Goal: Information Seeking & Learning: Check status

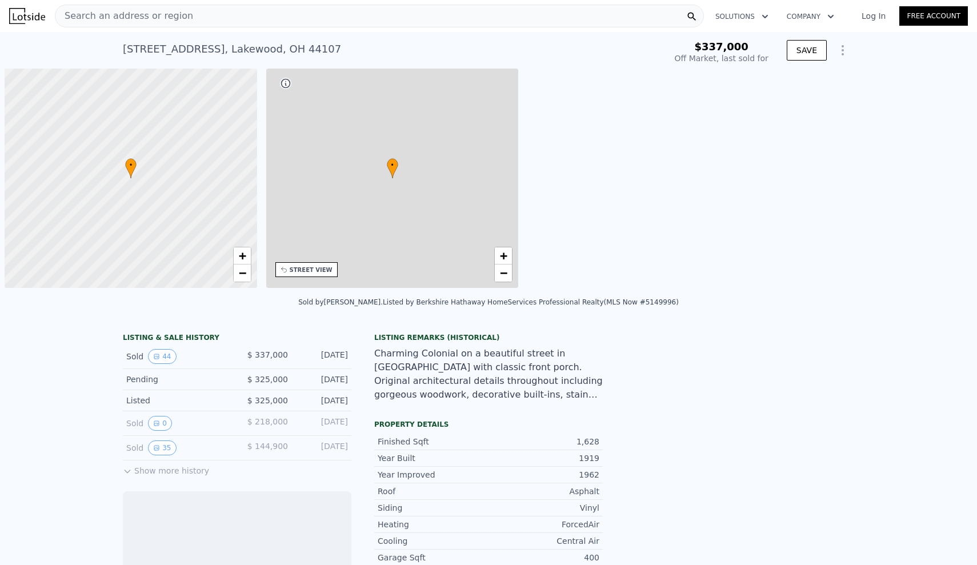
scroll to position [0, 5]
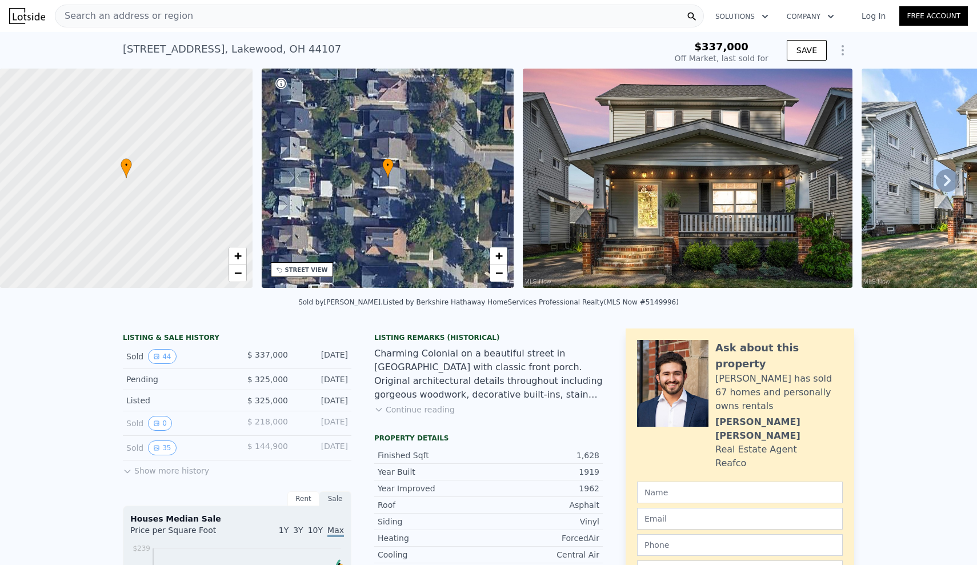
click at [945, 180] on icon at bounding box center [947, 180] width 23 height 23
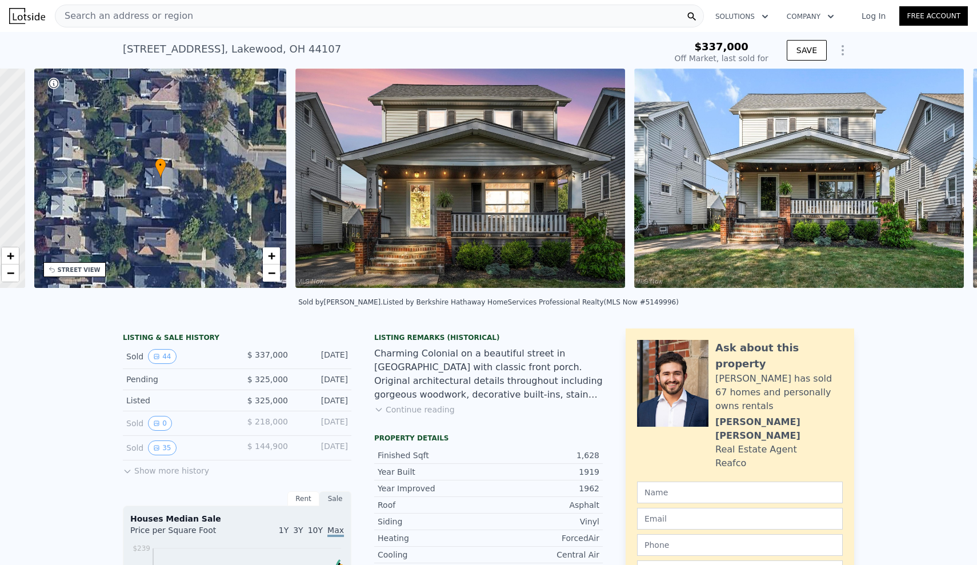
scroll to position [0, 266]
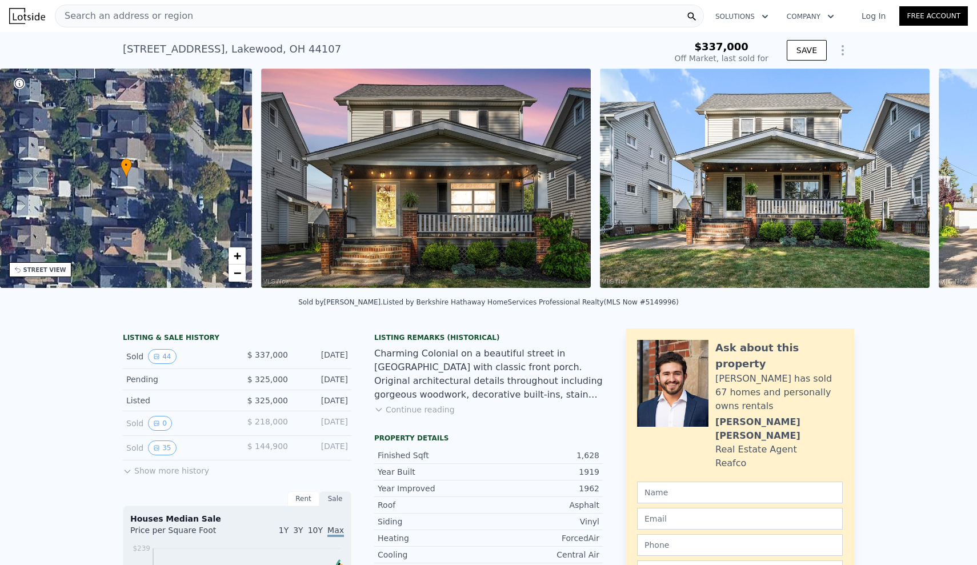
click at [945, 180] on img at bounding box center [720, 167] width 461 height 307
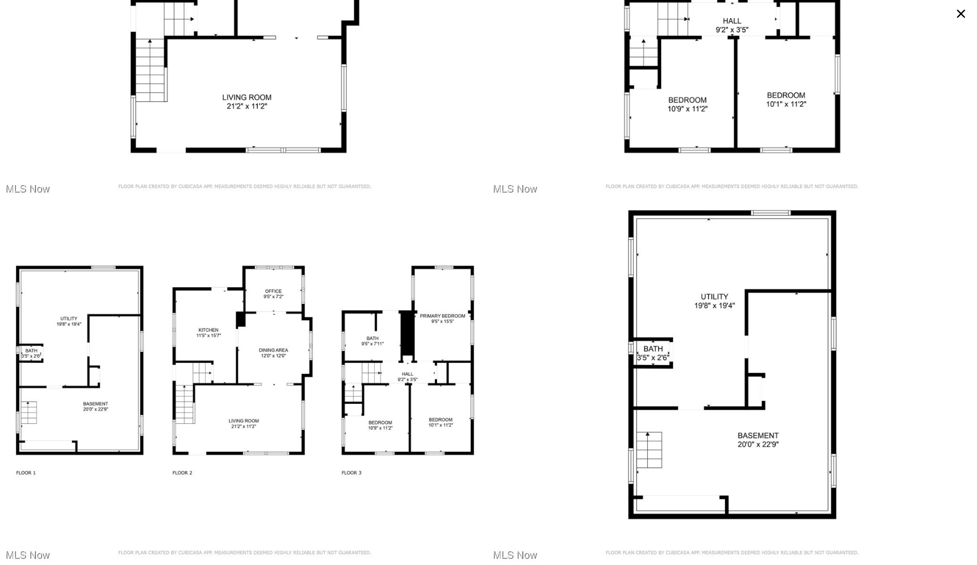
scroll to position [6668, 0]
click at [963, 17] on icon at bounding box center [961, 14] width 18 height 18
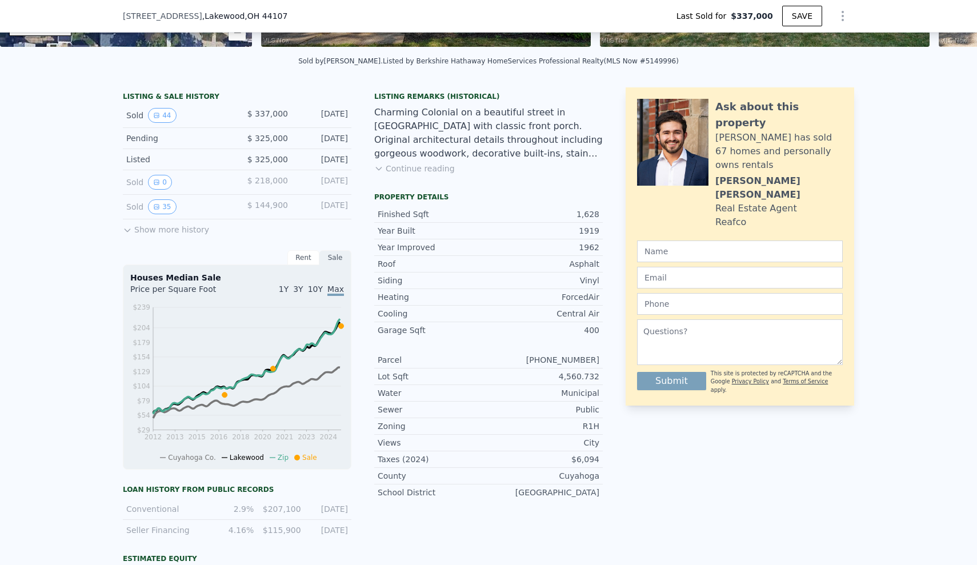
scroll to position [241, 0]
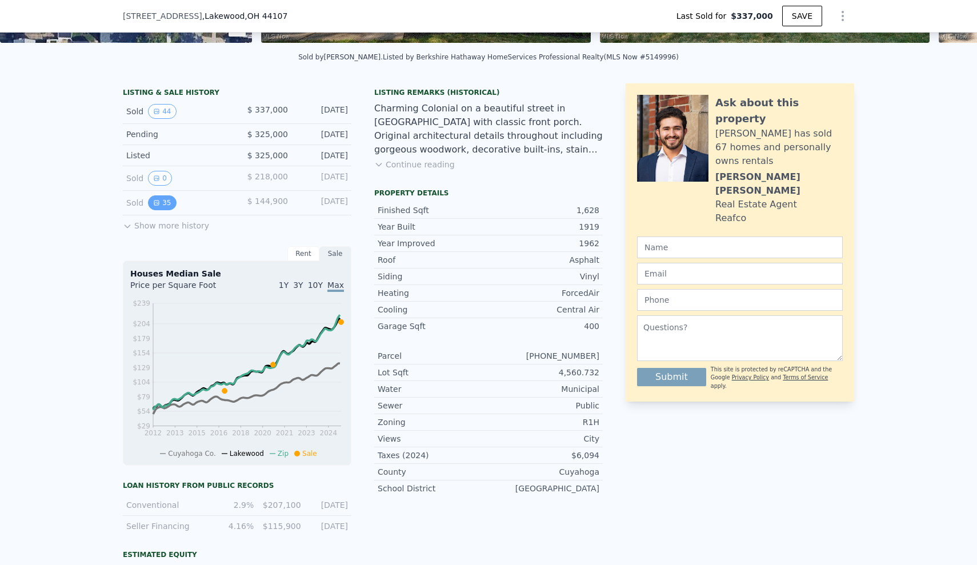
click at [161, 202] on button "35" at bounding box center [162, 202] width 28 height 15
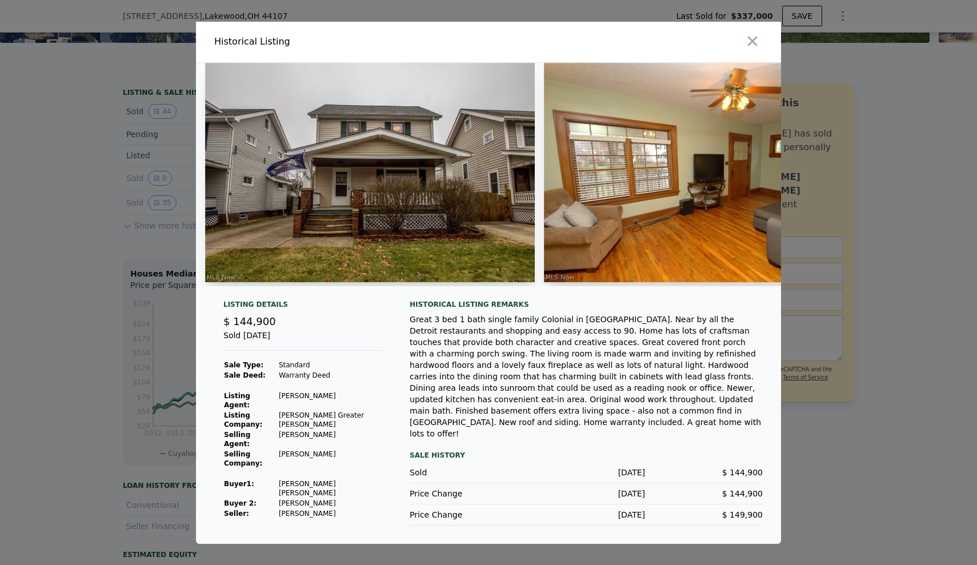
click at [419, 179] on img at bounding box center [370, 172] width 330 height 219
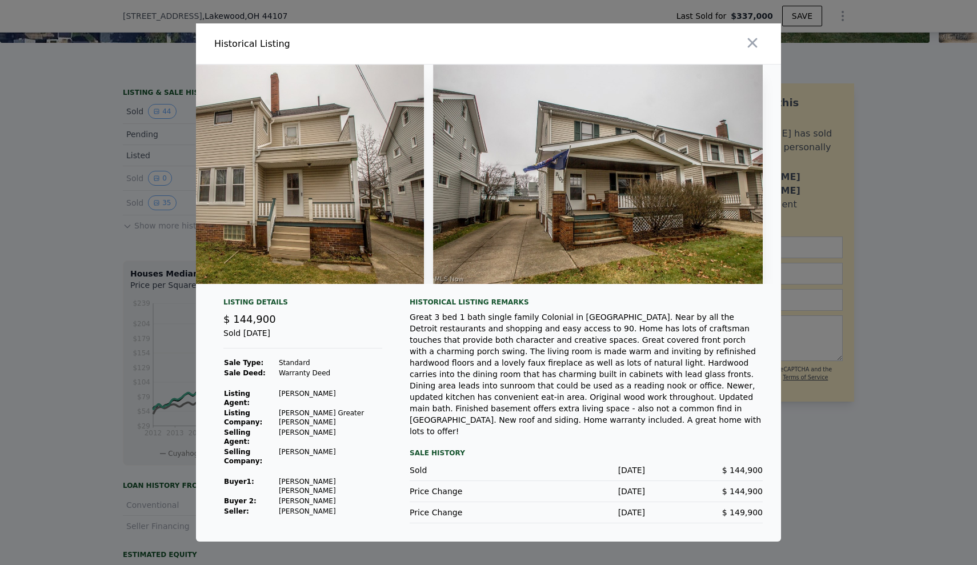
scroll to position [0, 10848]
click at [752, 46] on icon "button" at bounding box center [753, 43] width 10 height 10
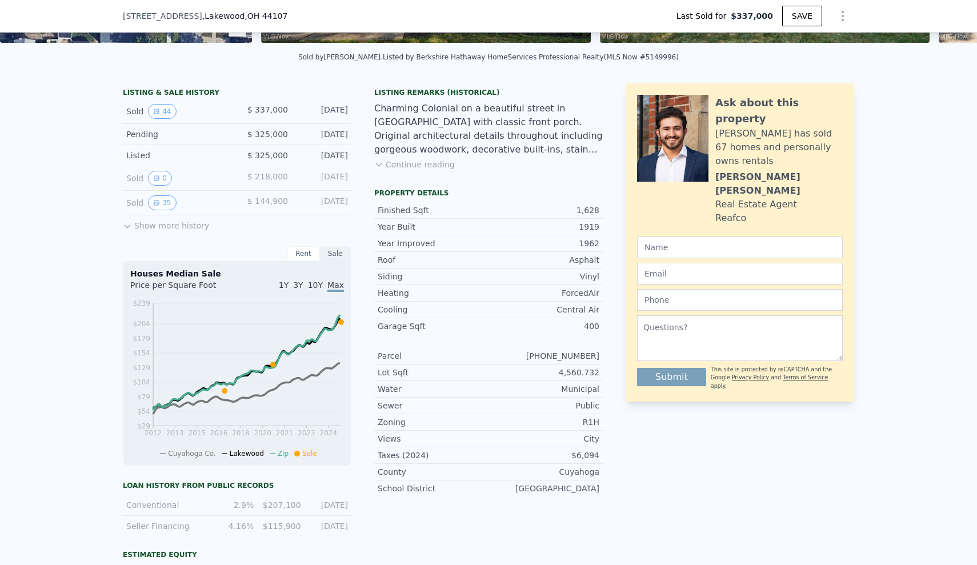
type input "$ 364,000"
type input "-$ 16,535"
click at [182, 223] on button "Show more history" at bounding box center [166, 223] width 86 height 16
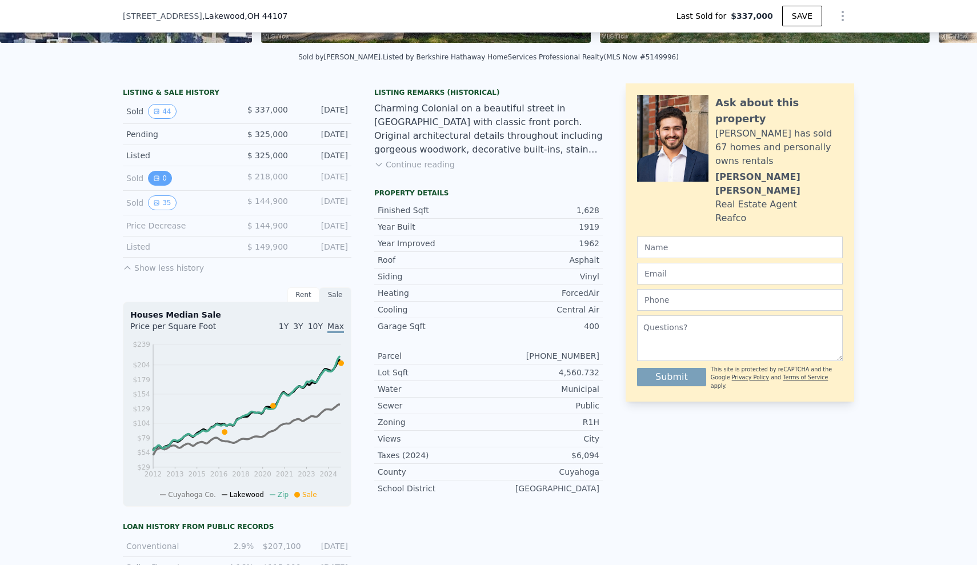
click at [155, 178] on icon "View historical data" at bounding box center [156, 178] width 5 height 5
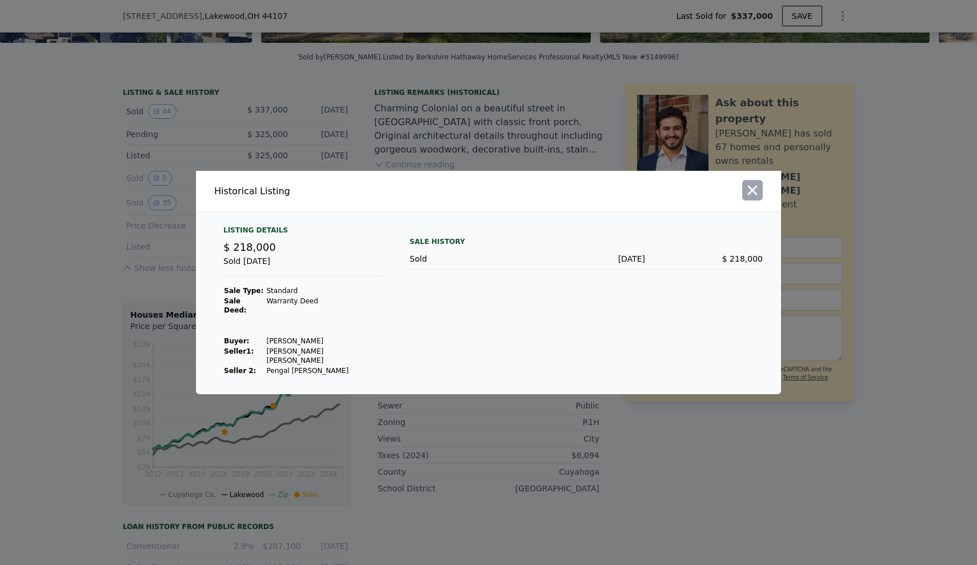
click at [752, 198] on icon "button" at bounding box center [752, 190] width 16 height 16
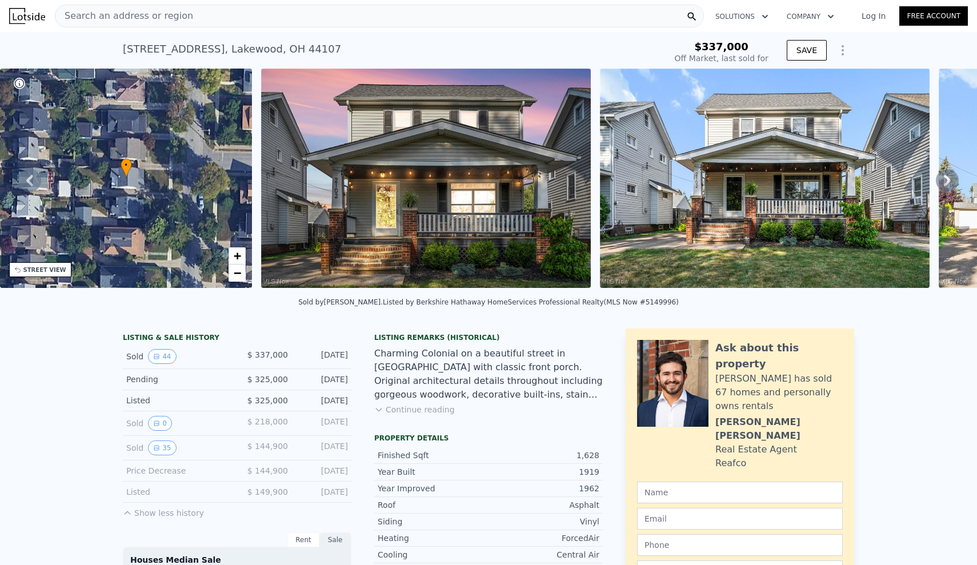
scroll to position [0, 0]
click at [298, 9] on div "Search an address or region" at bounding box center [379, 16] width 649 height 23
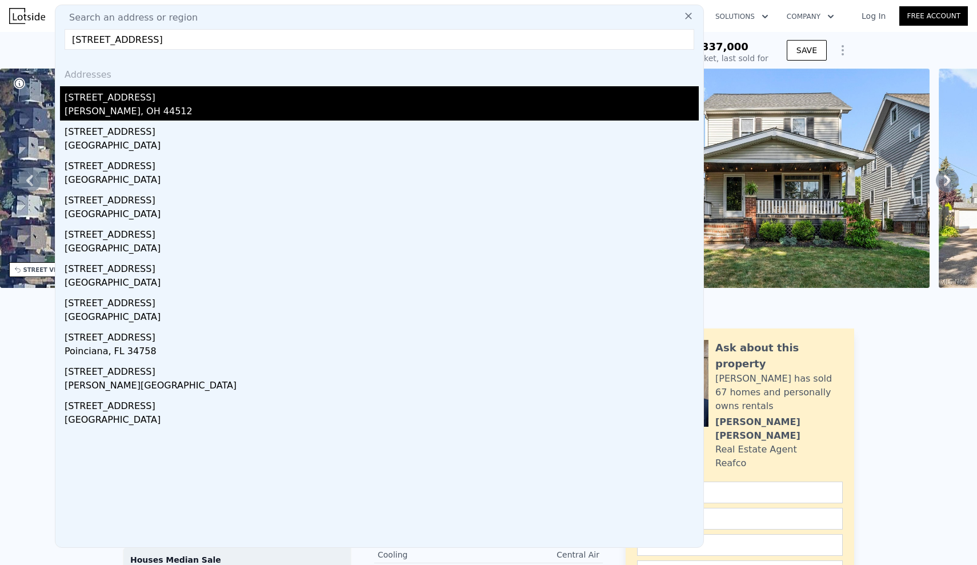
type input "[STREET_ADDRESS]"
click at [219, 118] on div "[PERSON_NAME], OH 44512" at bounding box center [382, 113] width 634 height 16
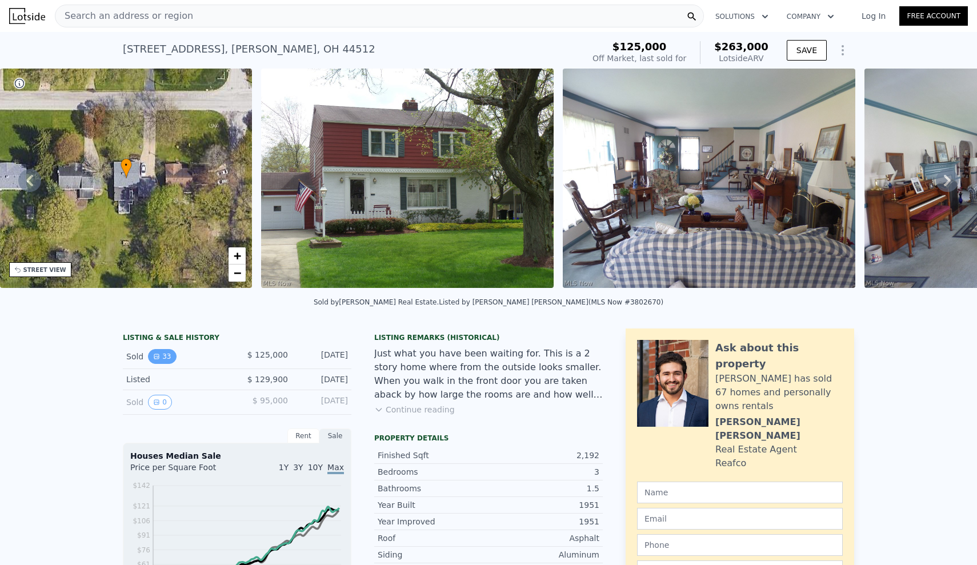
click at [166, 354] on button "33" at bounding box center [162, 356] width 28 height 15
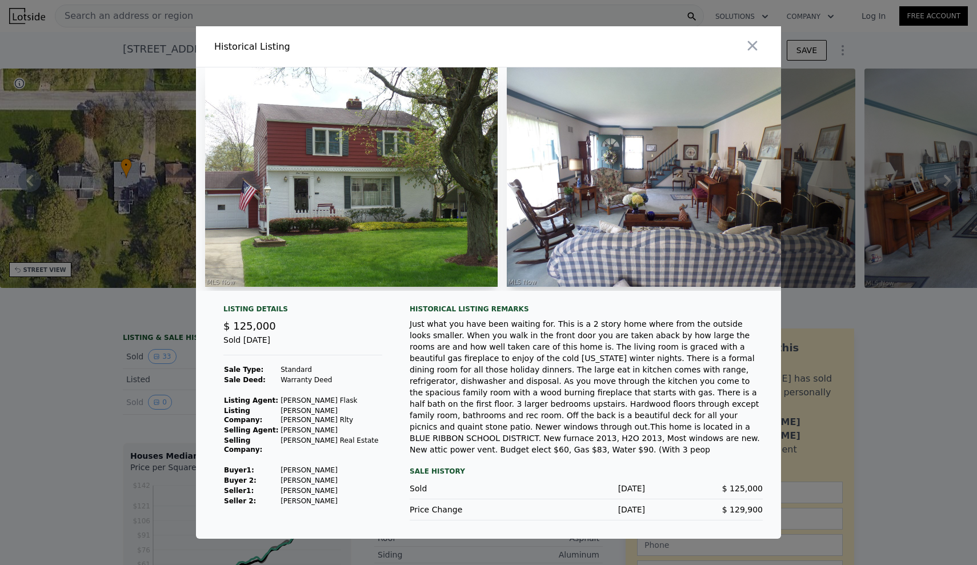
click at [402, 229] on img at bounding box center [351, 176] width 292 height 219
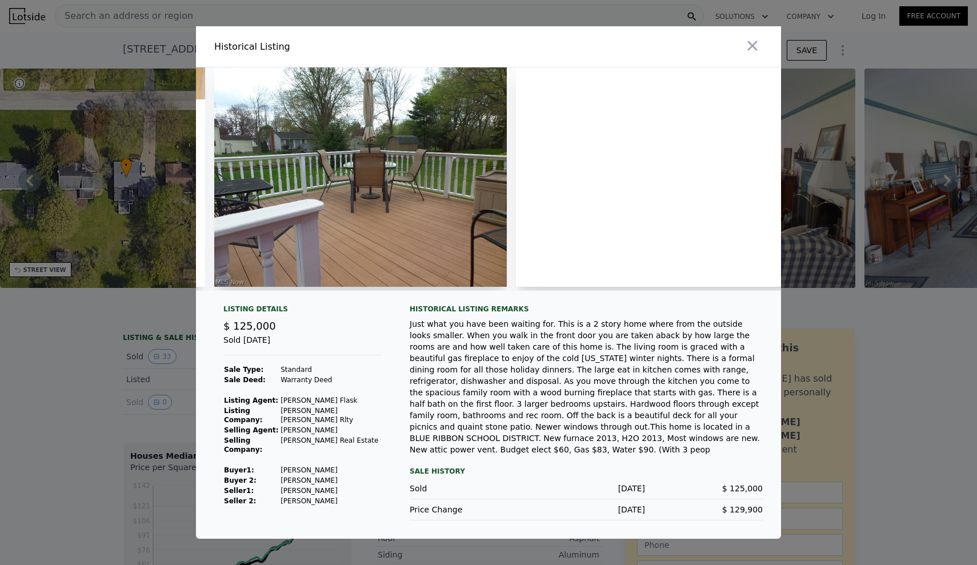
scroll to position [0, 8468]
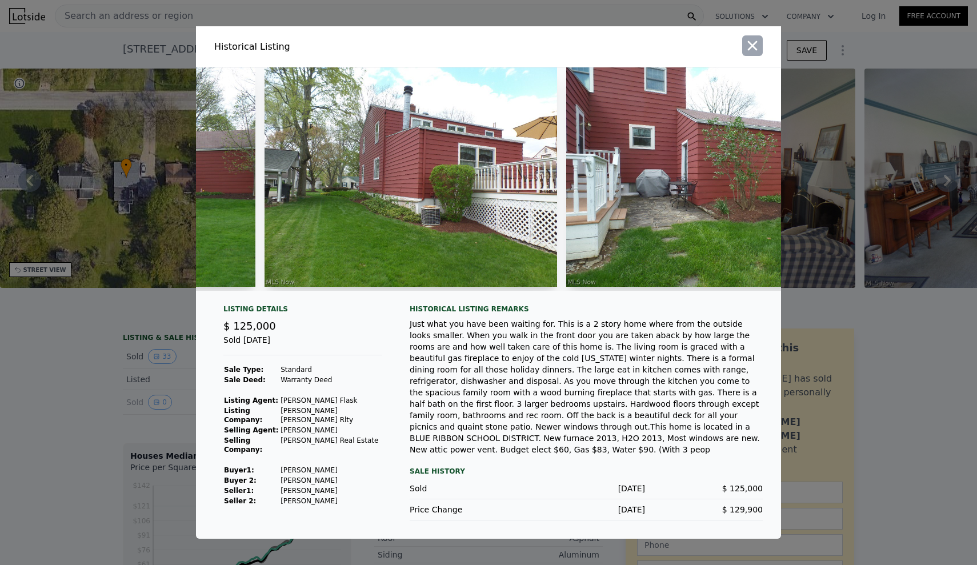
click at [758, 50] on icon "button" at bounding box center [752, 46] width 16 height 16
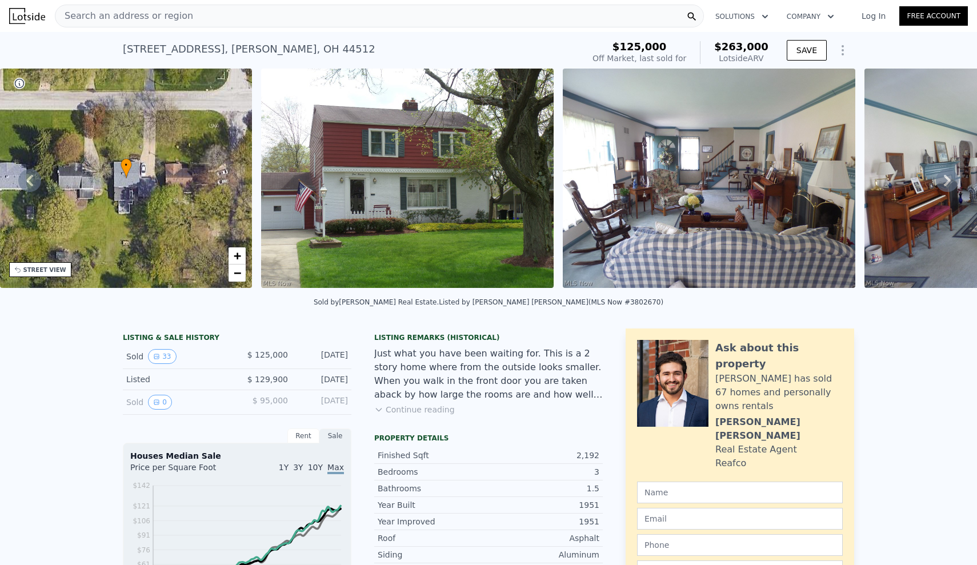
click at [228, 16] on div "Search an address or region" at bounding box center [379, 16] width 649 height 23
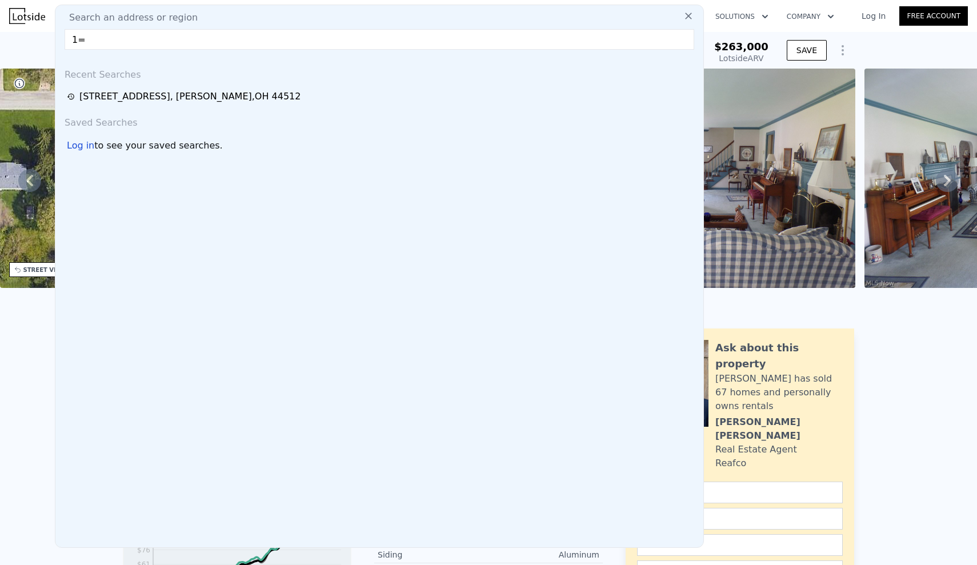
type input "1"
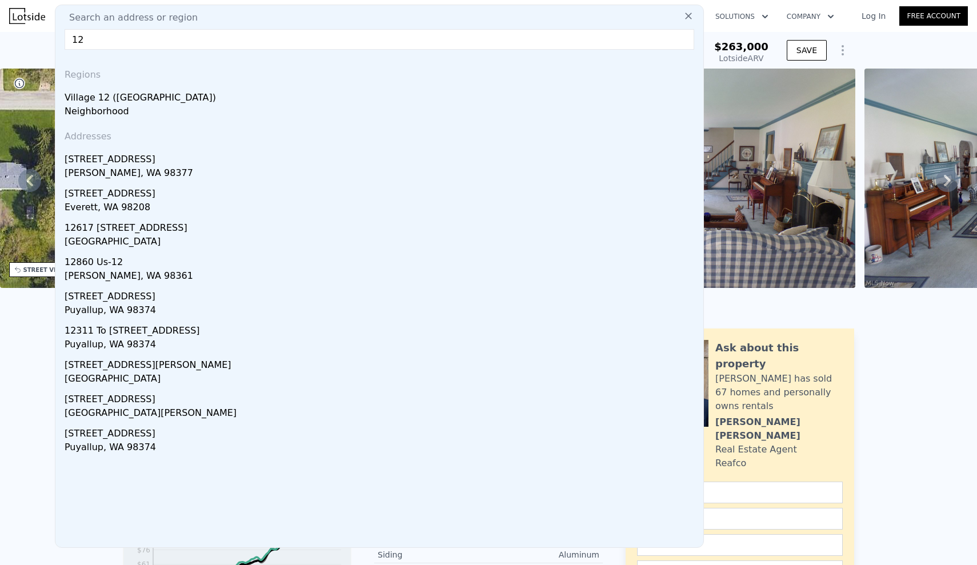
type input "1"
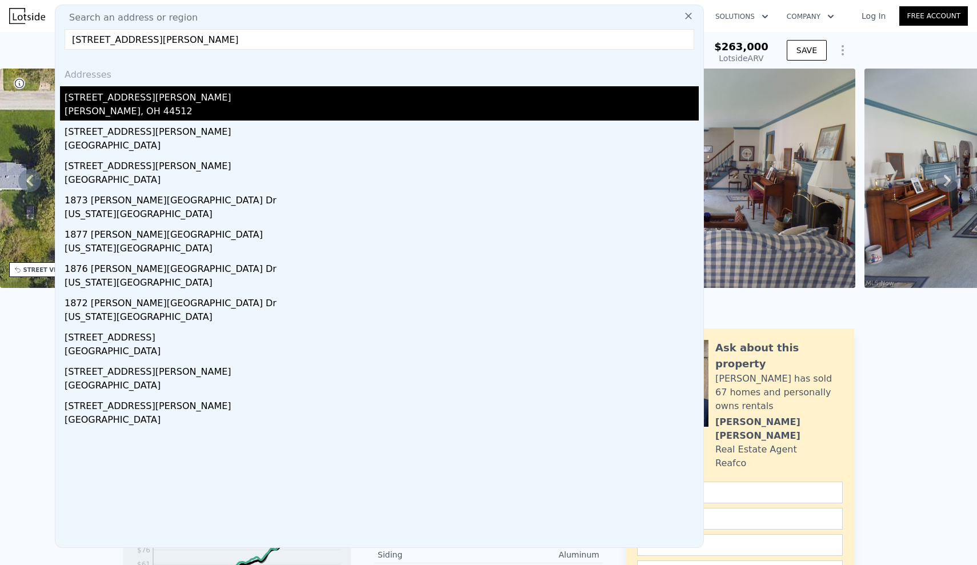
type input "[STREET_ADDRESS][PERSON_NAME]"
click at [187, 105] on div "[PERSON_NAME], OH 44512" at bounding box center [382, 113] width 634 height 16
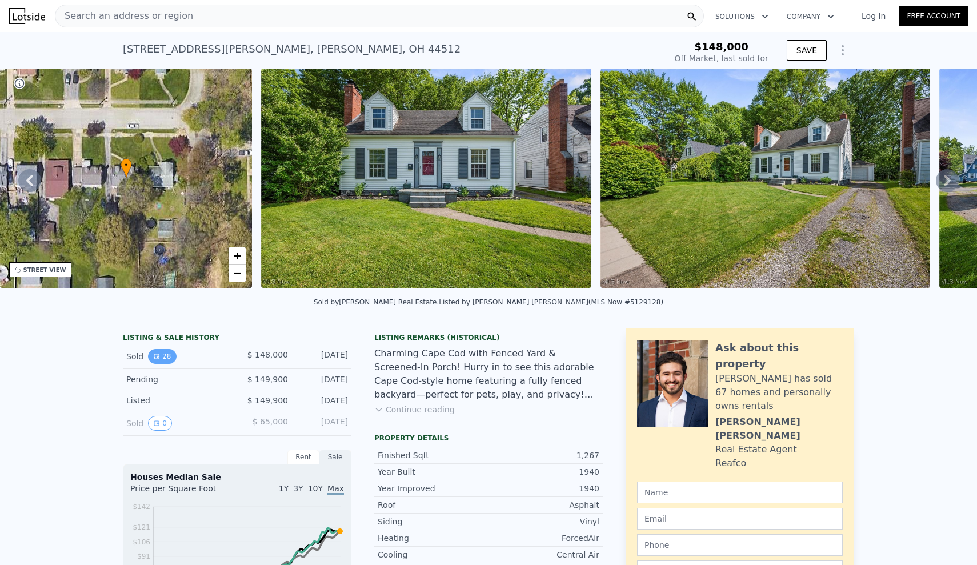
click at [153, 350] on button "28" at bounding box center [162, 356] width 28 height 15
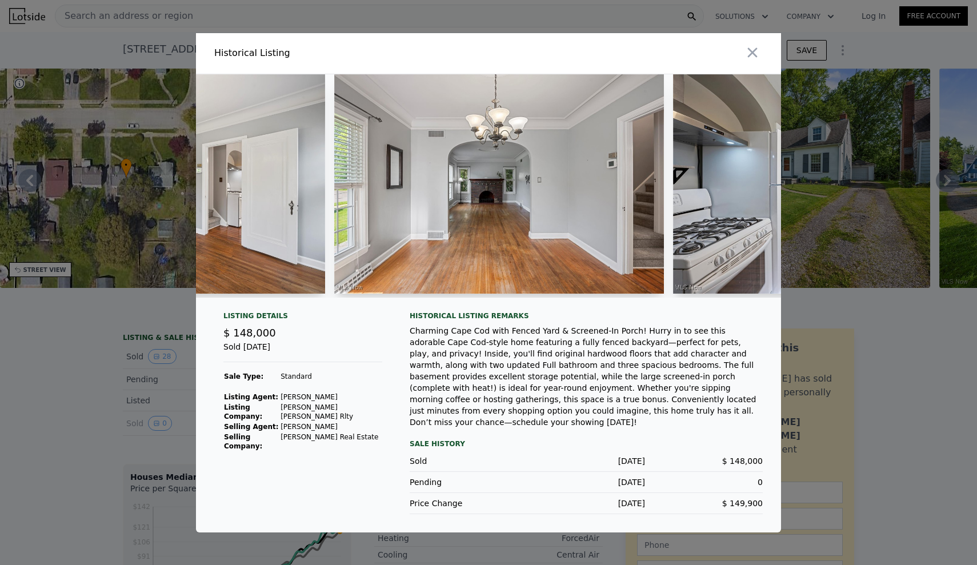
scroll to position [0, 2930]
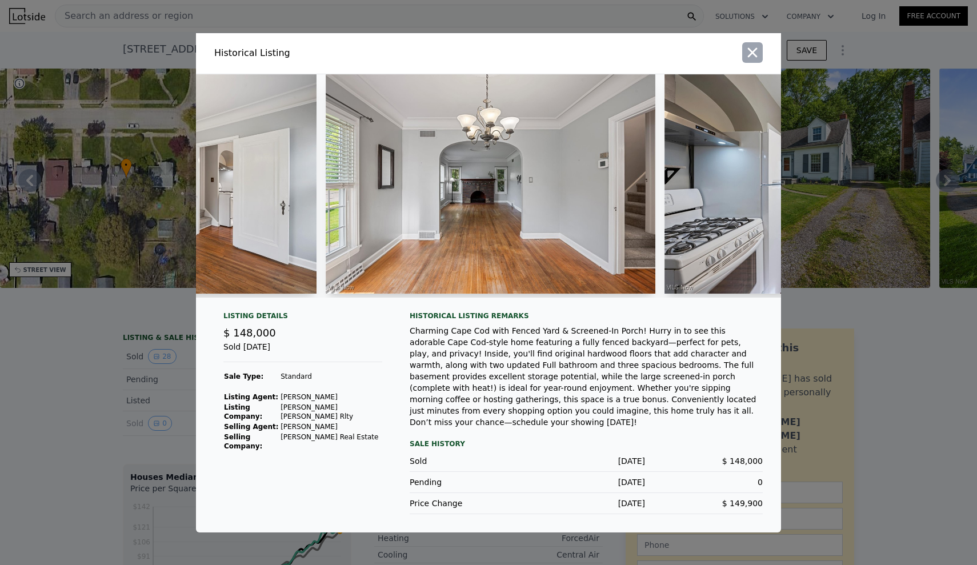
click at [755, 54] on icon "button" at bounding box center [753, 52] width 10 height 10
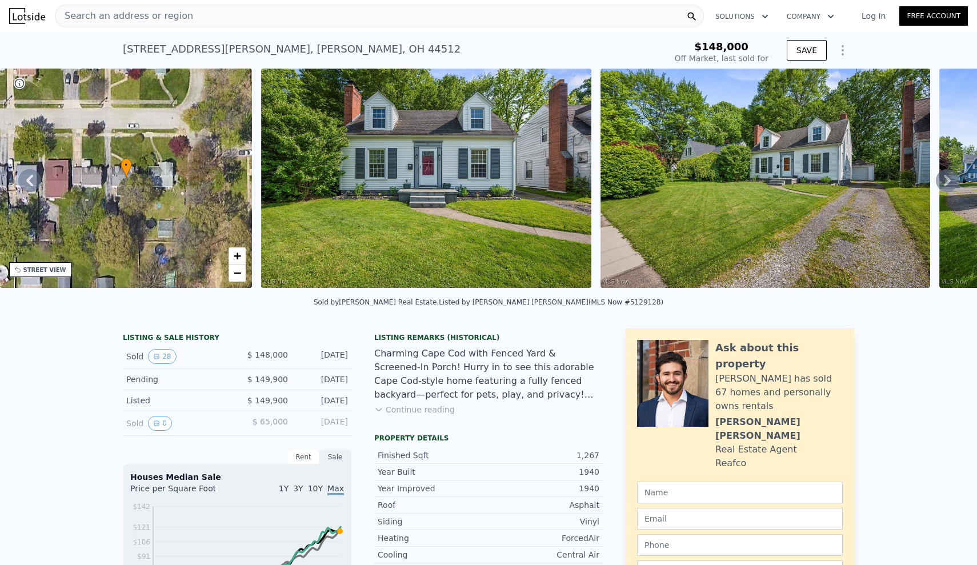
scroll to position [0, 0]
click at [208, 16] on div "Search an address or region" at bounding box center [379, 16] width 649 height 23
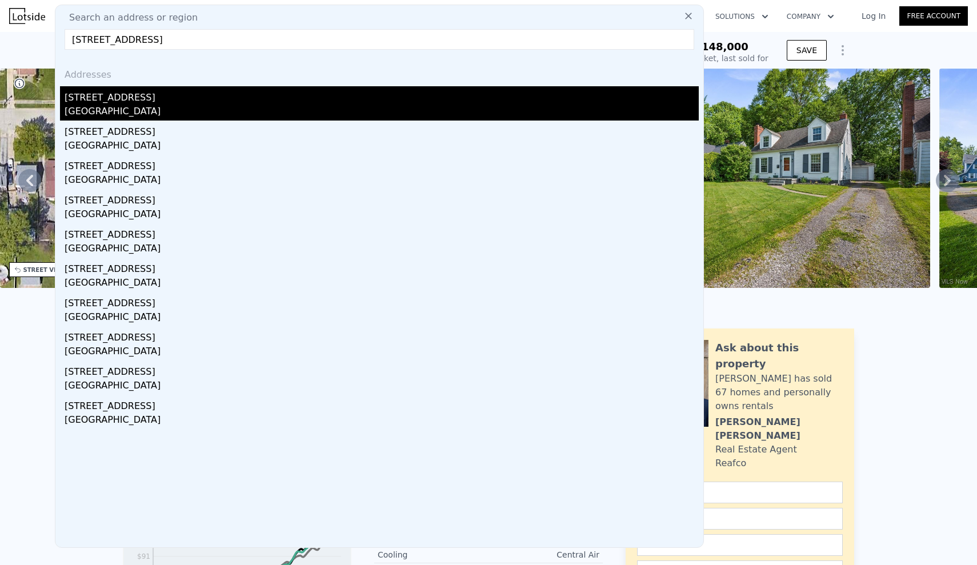
type input "[STREET_ADDRESS]"
click at [248, 112] on div "[GEOGRAPHIC_DATA]" at bounding box center [382, 113] width 634 height 16
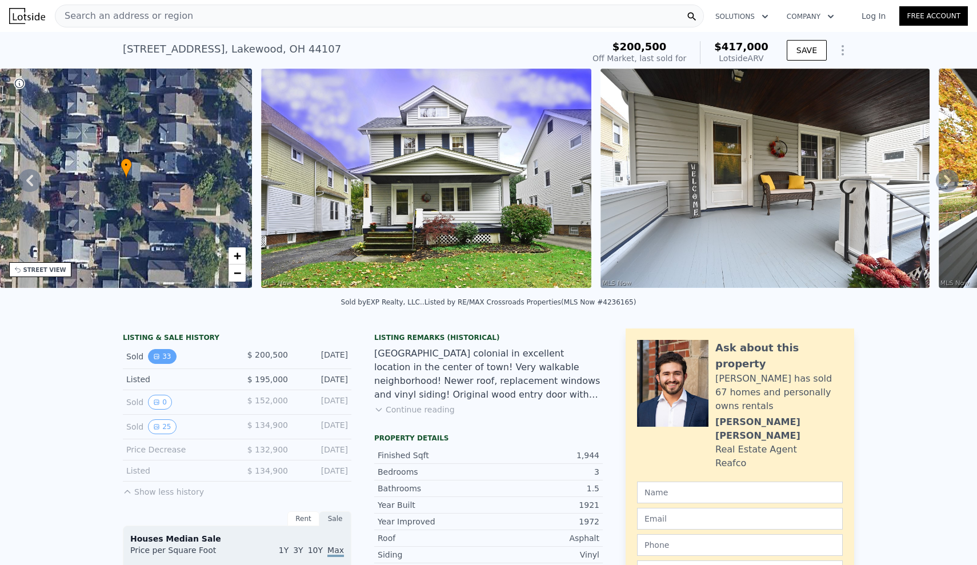
click at [163, 352] on button "33" at bounding box center [162, 356] width 28 height 15
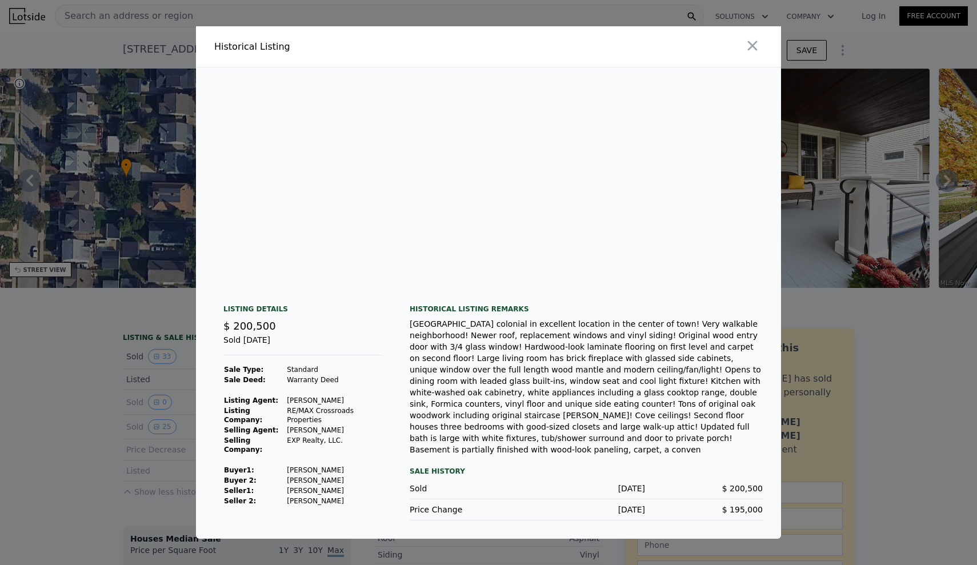
scroll to position [0, 7307]
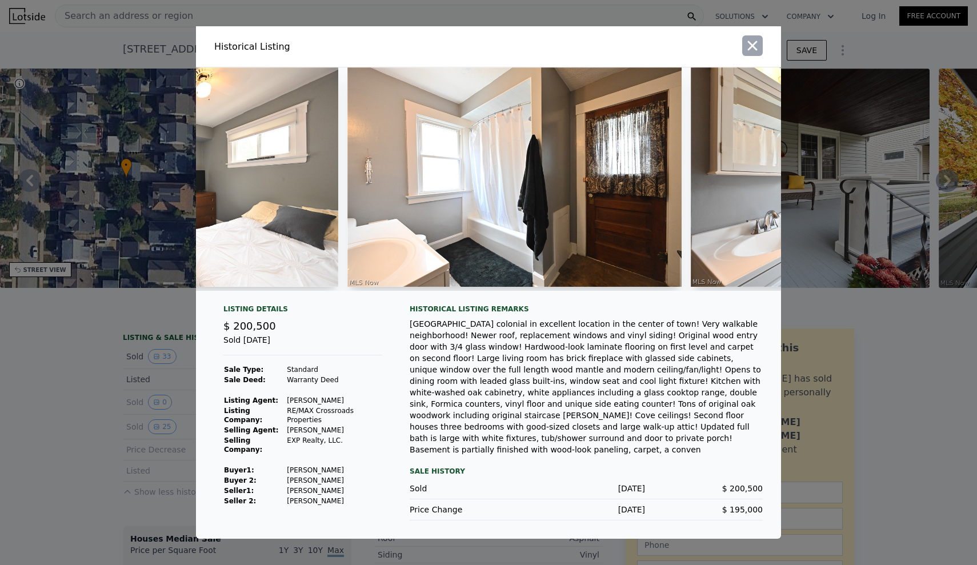
click at [751, 47] on icon "button" at bounding box center [753, 46] width 10 height 10
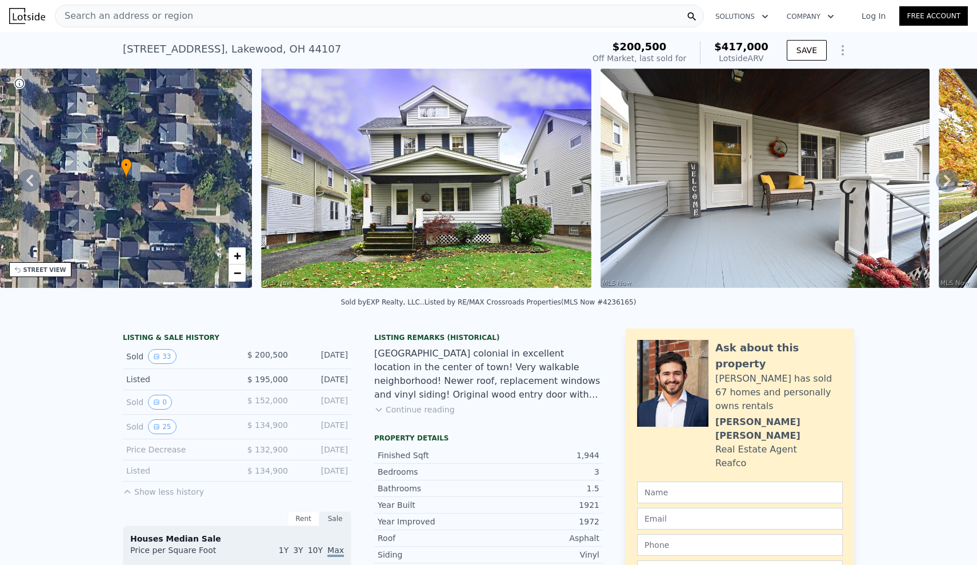
click at [253, 26] on div "Search an address or region" at bounding box center [379, 16] width 649 height 23
